Goal: Task Accomplishment & Management: Complete application form

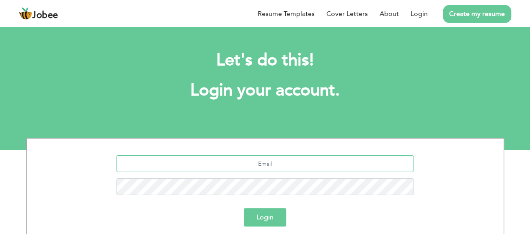
click at [260, 167] on input "text" at bounding box center [265, 164] width 297 height 17
type input "[EMAIL_ADDRESS][PERSON_NAME][DOMAIN_NAME]"
click at [266, 221] on button "Login" at bounding box center [265, 217] width 42 height 18
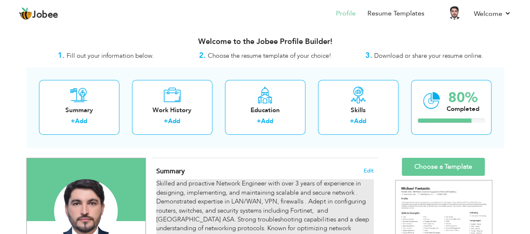
drag, startPoint x: 225, startPoint y: 202, endPoint x: 207, endPoint y: 204, distance: 17.8
click at [207, 204] on div "Skilled and proactive Network Engineer with over 3 years of experience in desig…" at bounding box center [264, 215] width 217 height 72
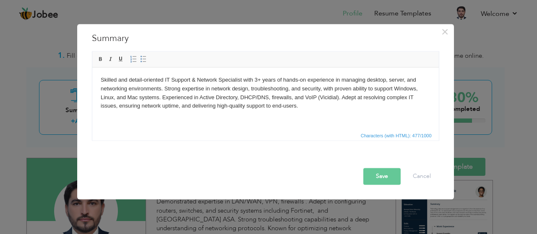
click at [378, 180] on button "Save" at bounding box center [381, 176] width 37 height 17
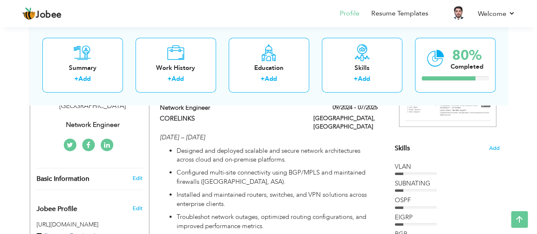
scroll to position [180, 0]
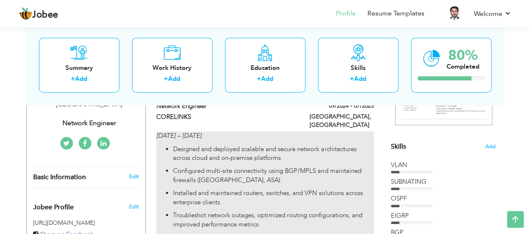
click at [197, 178] on ul "Designed and deployed scalable and secure network architectures across cloud an…" at bounding box center [264, 205] width 217 height 120
type input "Network Engineer"
type input "CORELINKS"
type input "09/2024"
type input "07/2025"
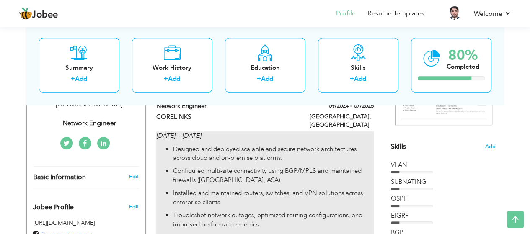
type input "[GEOGRAPHIC_DATA]"
type input "PESHAWAR"
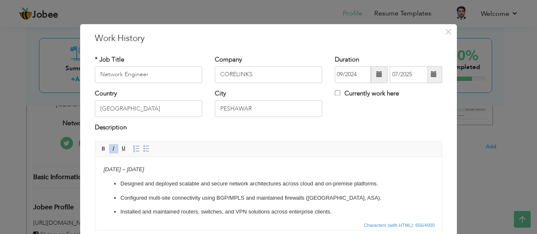
click at [191, 196] on p "Configured multi-site connectivity using BGP/MPLS and maintained firewalls (Pal…" at bounding box center [268, 198] width 296 height 9
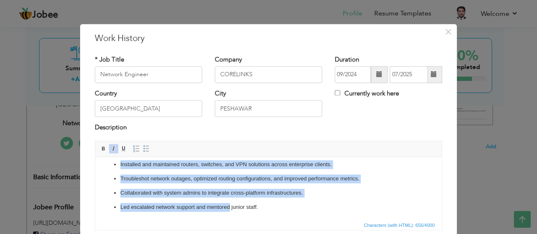
scroll to position [63, 0]
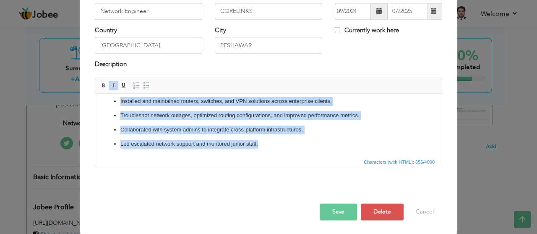
drag, startPoint x: 100, startPoint y: 106, endPoint x: 277, endPoint y: 156, distance: 184.5
click at [277, 156] on html "Aug 2022 – Jun 2025 Designed and deployed scalable and secure network architect…" at bounding box center [268, 102] width 346 height 111
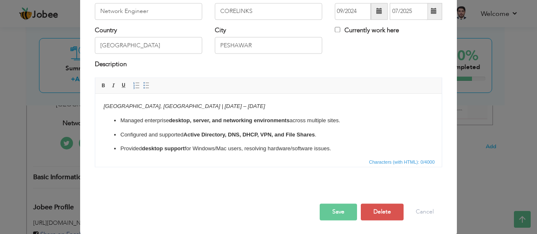
scroll to position [23, 0]
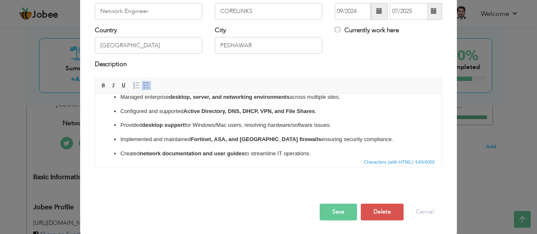
click at [366, 138] on p "Implemented and maintained Fortinet, ASA, and Palo Alto firewalls ensuring secu…" at bounding box center [268, 139] width 296 height 9
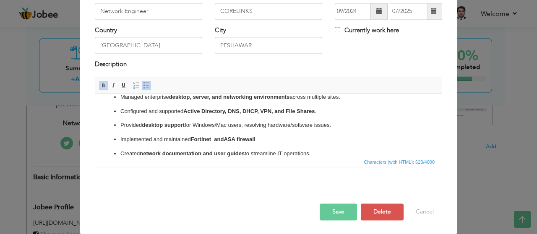
click at [335, 210] on button "Save" at bounding box center [337, 212] width 37 height 17
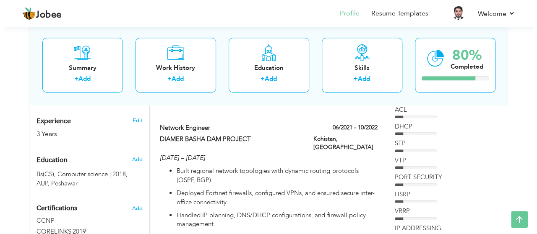
scroll to position [322, 0]
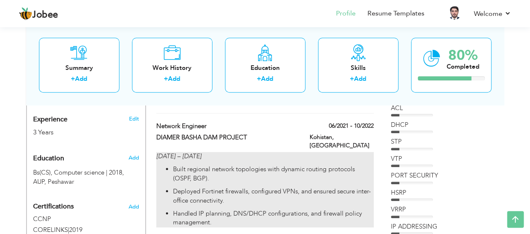
click at [184, 152] on div "May 2021 – Sep 2022 Built regional network topologies with dynamic routing prot…" at bounding box center [264, 189] width 217 height 75
type input "DIAMER BASHA DAM PROJECT"
type input "06/2021"
type input "10/2022"
type input "[GEOGRAPHIC_DATA]"
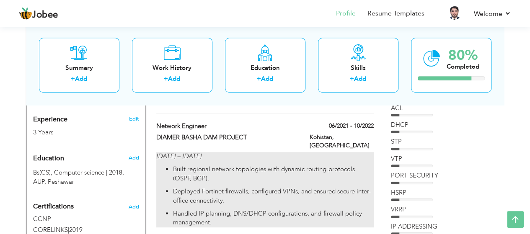
type input "Kohistan"
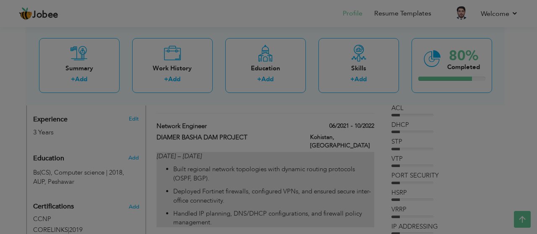
scroll to position [0, 0]
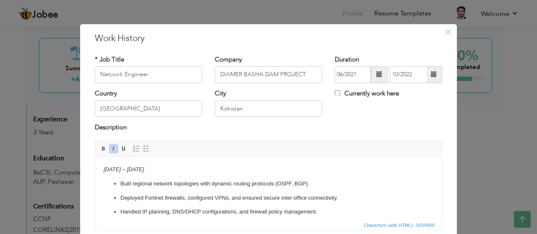
click at [100, 171] on html "May 2021 – Sep 2022 Built regional network topologies with dynamic routing prot…" at bounding box center [268, 191] width 346 height 68
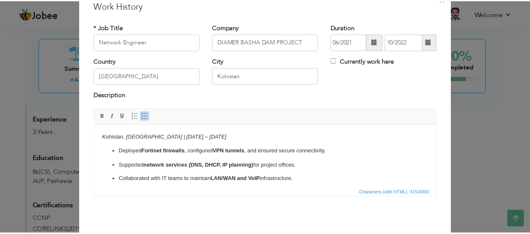
scroll to position [63, 0]
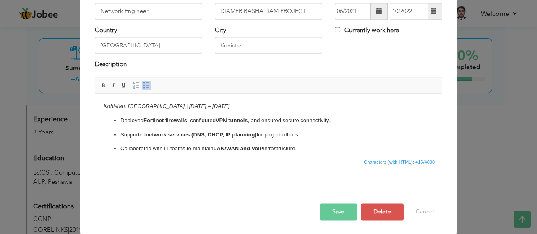
click at [337, 211] on button "Save" at bounding box center [337, 212] width 37 height 17
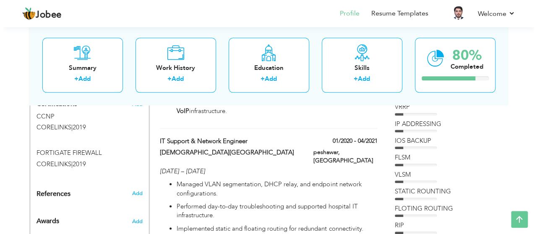
scroll to position [410, 0]
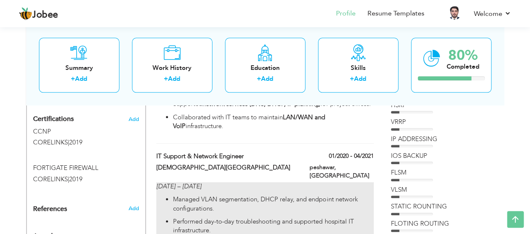
click at [190, 195] on p "Managed VLAN segmentation, DHCP relay, and endpoint network configurations." at bounding box center [273, 204] width 200 height 18
type input "IT Support & Network Engineer"
type input "[DEMOGRAPHIC_DATA][GEOGRAPHIC_DATA]"
type input "01/2020"
type input "04/2021"
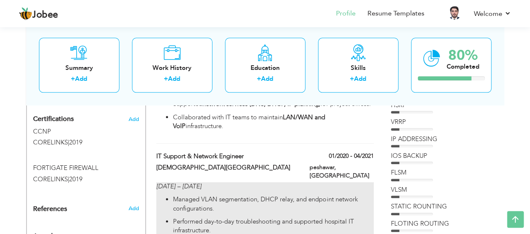
type input "peshawar"
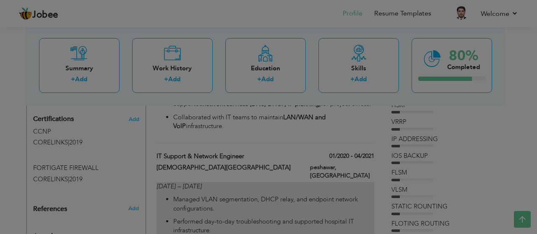
scroll to position [0, 0]
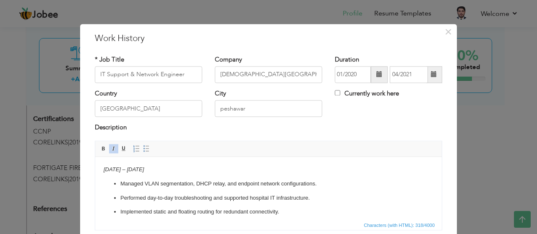
click at [101, 168] on html "Dec 2019 – Mar 2021 Managed VLAN segmentation, DHCP relay, and endpoint network…" at bounding box center [268, 191] width 346 height 68
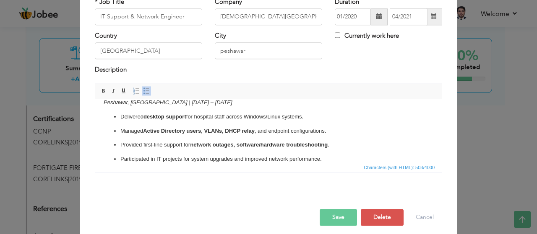
scroll to position [63, 0]
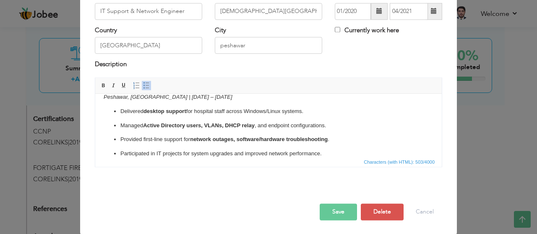
click at [329, 215] on button "Save" at bounding box center [337, 212] width 37 height 17
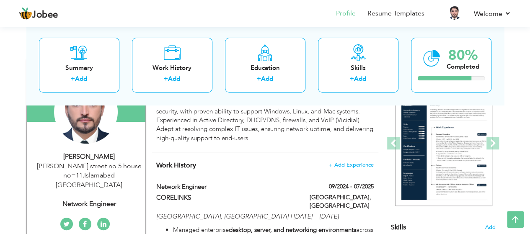
scroll to position [0, 0]
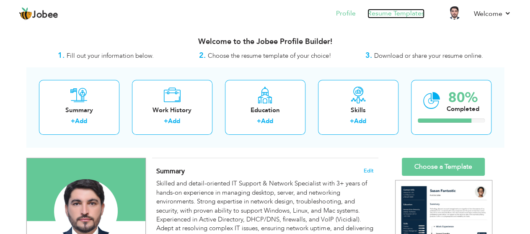
click at [382, 11] on link "Resume Templates" at bounding box center [396, 14] width 57 height 10
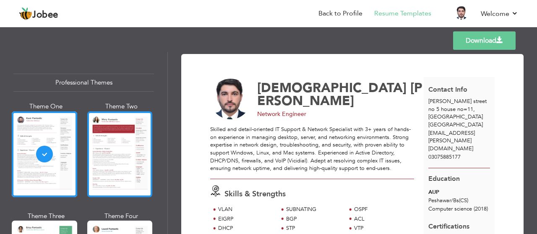
click at [112, 155] on div at bounding box center [119, 155] width 65 height 86
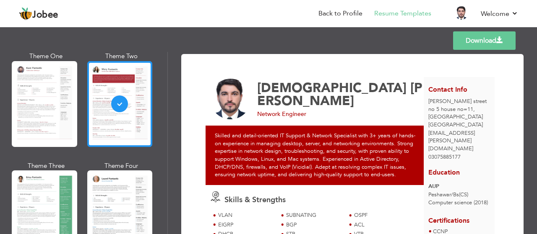
scroll to position [67, 0]
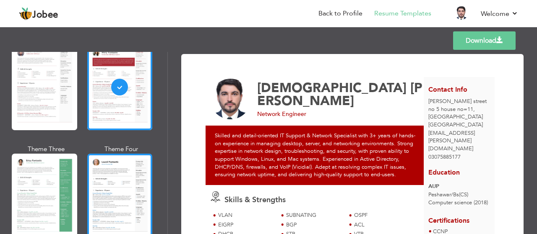
click at [110, 179] on div at bounding box center [119, 197] width 65 height 86
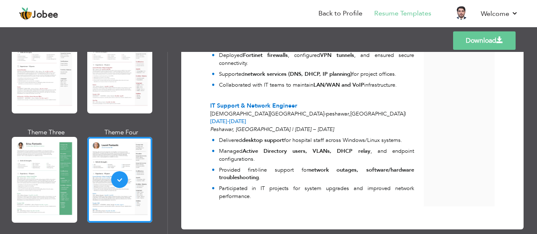
scroll to position [545, 0]
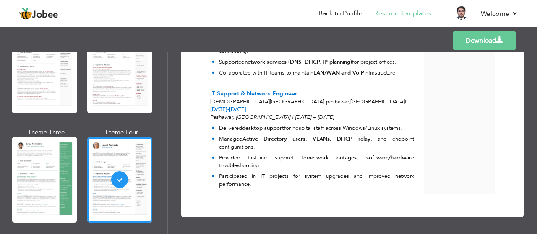
click at [483, 40] on link "Download" at bounding box center [484, 40] width 62 height 18
click at [342, 12] on link "Back to Profile" at bounding box center [340, 14] width 44 height 10
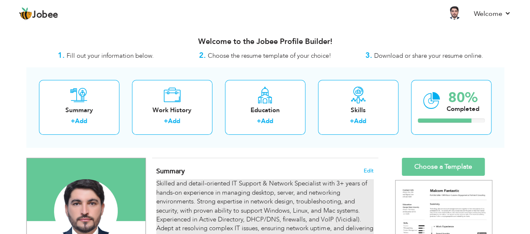
click at [226, 194] on div "Skilled and detail-oriented IT Support & Network Specialist with 3+ years of ha…" at bounding box center [264, 210] width 217 height 63
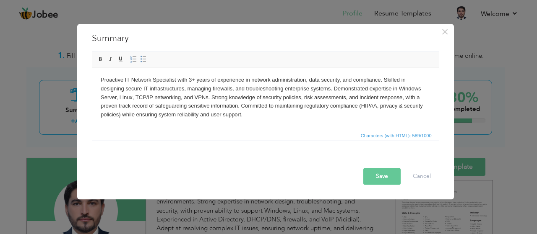
click at [388, 180] on button "Save" at bounding box center [381, 176] width 37 height 17
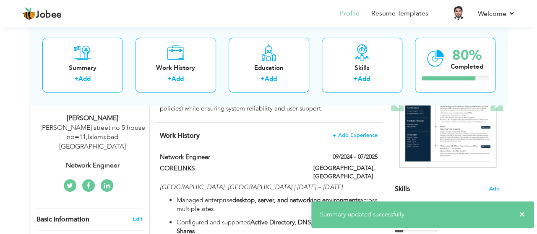
scroll to position [142, 0]
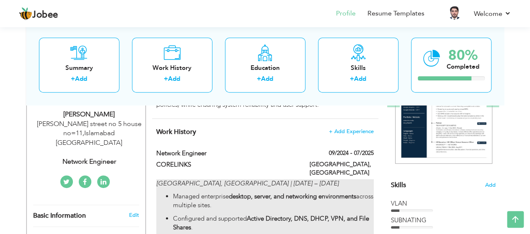
click at [205, 193] on p "Managed enterprise desktop, server, and networking environments across multiple…" at bounding box center [273, 201] width 200 height 18
type input "Network Engineer"
type input "CORELINKS"
type input "09/2024"
type input "07/2025"
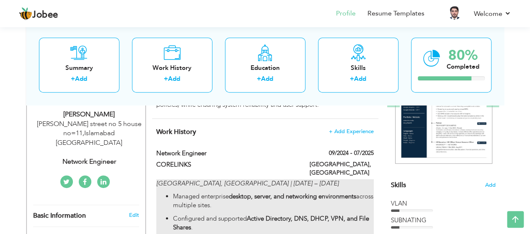
type input "[GEOGRAPHIC_DATA]"
type input "PESHAWAR"
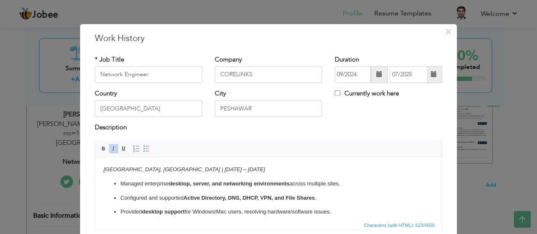
click at [181, 190] on ul "Managed enterprise desktop, server, and networking environments across multiple…" at bounding box center [268, 212] width 329 height 65
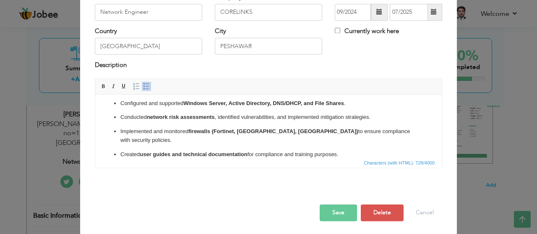
scroll to position [63, 0]
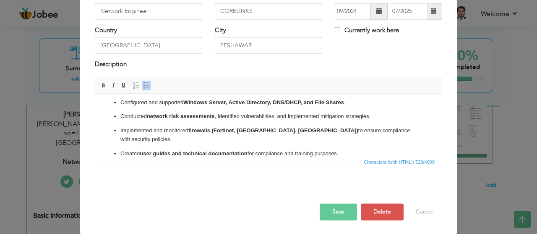
click at [329, 211] on button "Save" at bounding box center [337, 212] width 37 height 17
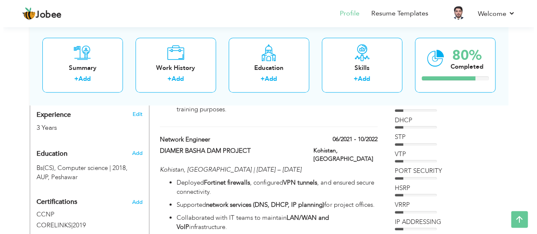
scroll to position [327, 0]
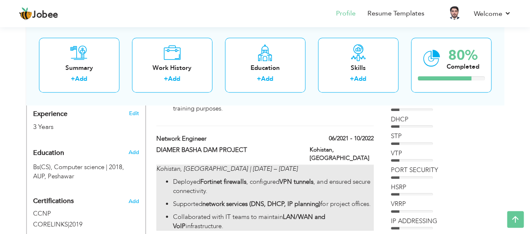
click at [192, 178] on p "Deployed Fortinet firewalls , configured VPN tunnels , and ensured secure conne…" at bounding box center [273, 187] width 200 height 18
type input "DIAMER BASHA DAM PROJECT"
type input "06/2021"
type input "10/2022"
type input "[GEOGRAPHIC_DATA]"
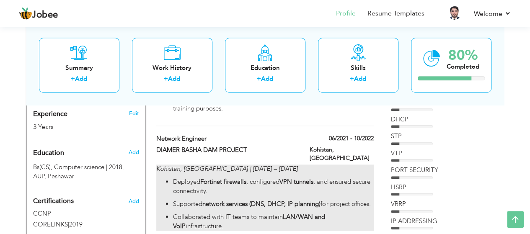
type input "Kohistan"
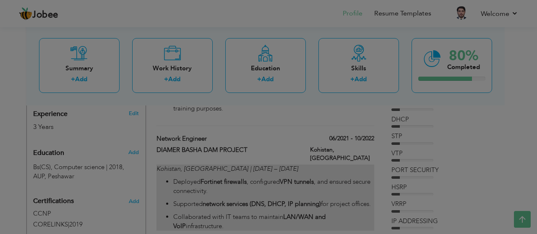
scroll to position [0, 0]
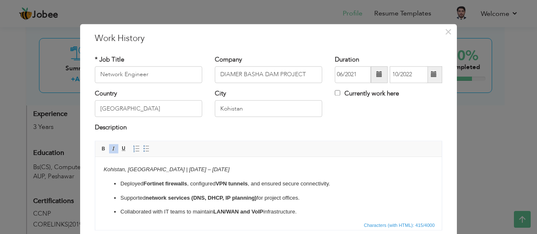
click at [167, 172] on em "Kohistan, [GEOGRAPHIC_DATA] | [DATE] – [DATE]" at bounding box center [167, 169] width 126 height 6
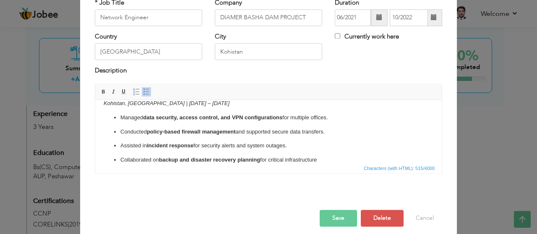
scroll to position [63, 0]
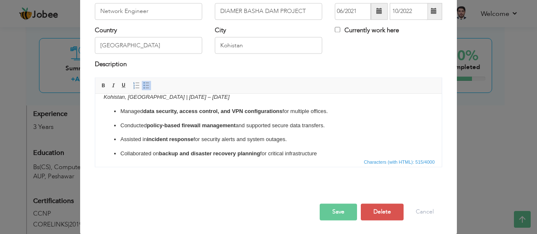
click at [332, 214] on button "Save" at bounding box center [337, 212] width 37 height 17
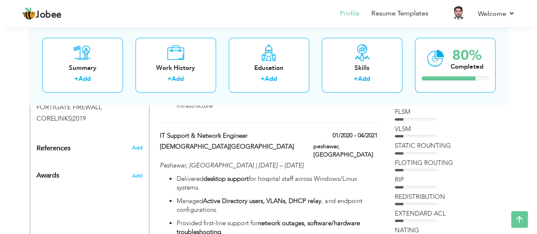
scroll to position [483, 0]
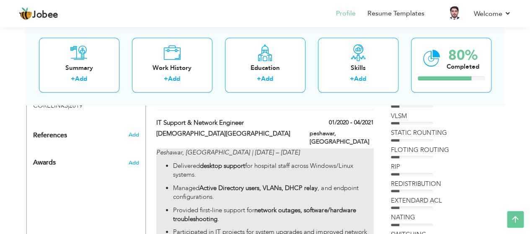
drag, startPoint x: 154, startPoint y: 128, endPoint x: 262, endPoint y: 221, distance: 142.7
click at [262, 221] on div "Peshawar, Pakistan | Dec 2019 – Mar 2021 Delivered desktop support for hospital…" at bounding box center [265, 199] width 230 height 102
type input "IT Support & Network Engineer"
type input "[DEMOGRAPHIC_DATA][GEOGRAPHIC_DATA]"
type input "01/2020"
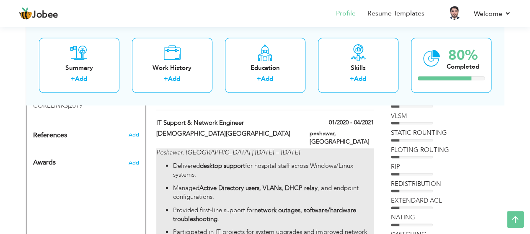
type input "04/2021"
type input "peshawar"
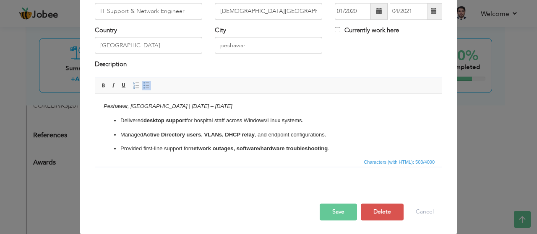
scroll to position [0, 0]
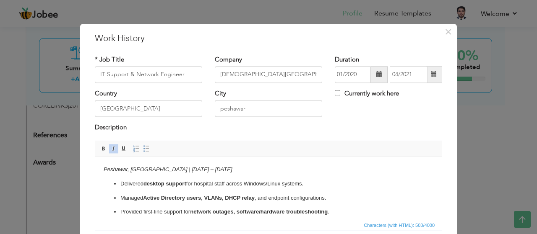
click at [147, 196] on strong "Active Directory users, VLANs, DHCP relay" at bounding box center [199, 198] width 112 height 6
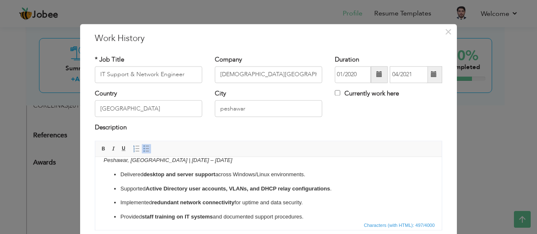
scroll to position [63, 0]
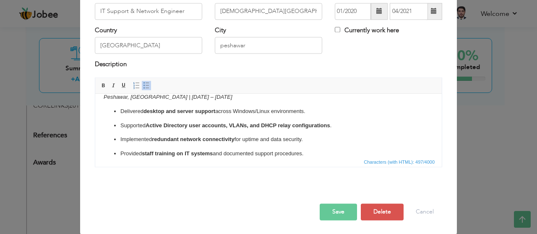
click at [329, 218] on button "Save" at bounding box center [337, 212] width 37 height 17
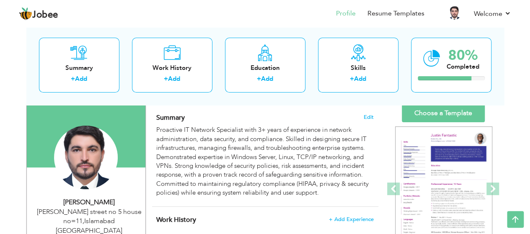
scroll to position [0, 0]
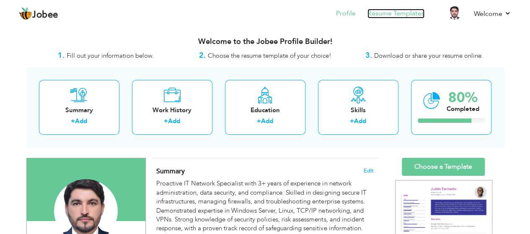
click at [402, 14] on link "Resume Templates" at bounding box center [396, 14] width 57 height 10
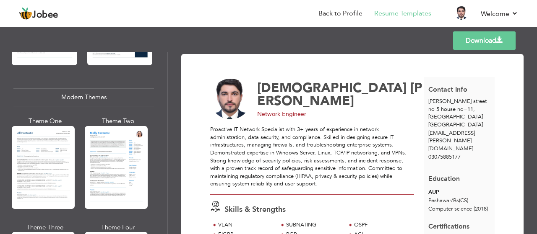
scroll to position [356, 0]
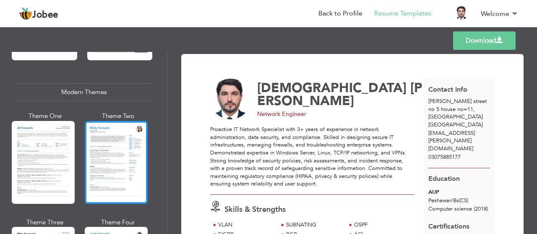
click at [121, 156] on div at bounding box center [116, 162] width 63 height 83
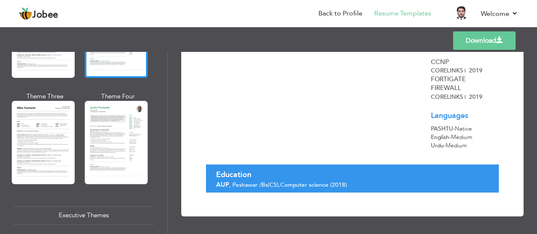
scroll to position [485, 0]
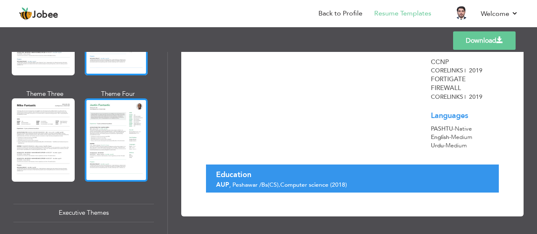
click at [118, 126] on div at bounding box center [116, 140] width 63 height 83
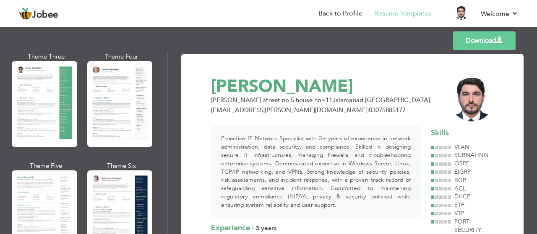
scroll to position [152, 0]
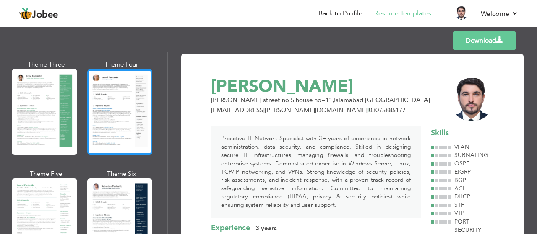
click at [107, 107] on div at bounding box center [119, 112] width 65 height 86
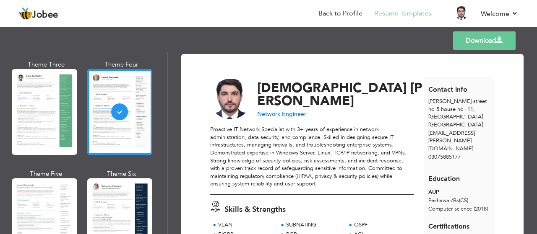
click at [465, 38] on link "Download" at bounding box center [484, 40] width 62 height 18
